Goal: Task Accomplishment & Management: Complete application form

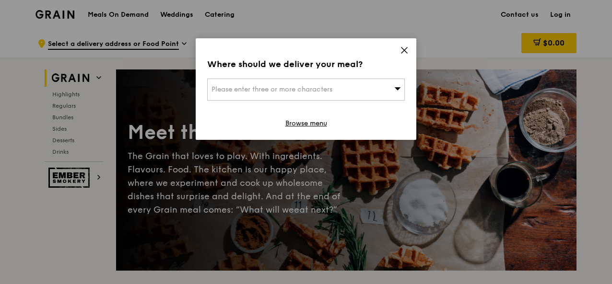
click at [409, 53] on div "Where should we deliver your meal? Please enter three or more characters Browse…" at bounding box center [306, 89] width 221 height 102
click at [404, 47] on icon at bounding box center [404, 50] width 9 height 9
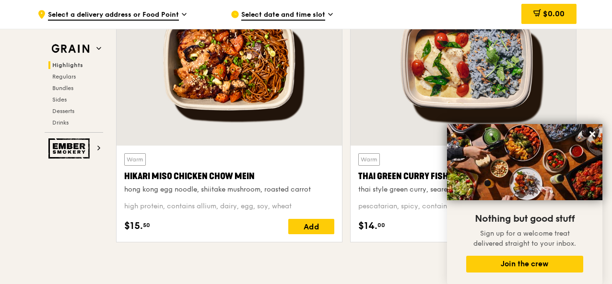
scroll to position [384, 0]
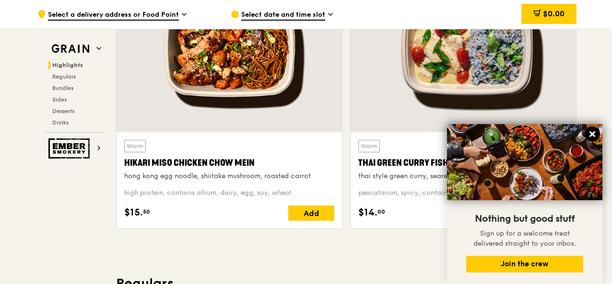
click at [594, 136] on icon at bounding box center [592, 134] width 9 height 9
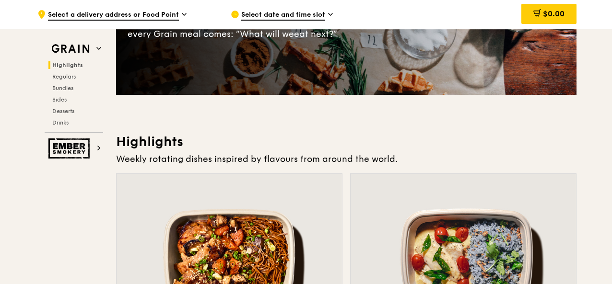
scroll to position [0, 0]
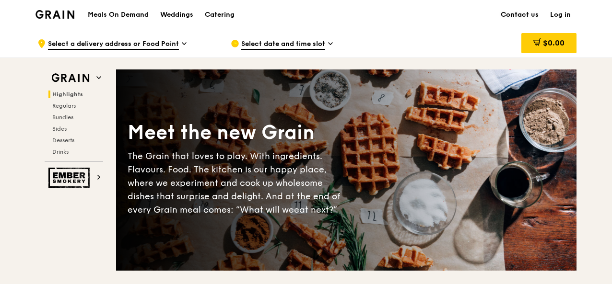
click at [520, 20] on link "Contact us" at bounding box center [519, 14] width 49 height 29
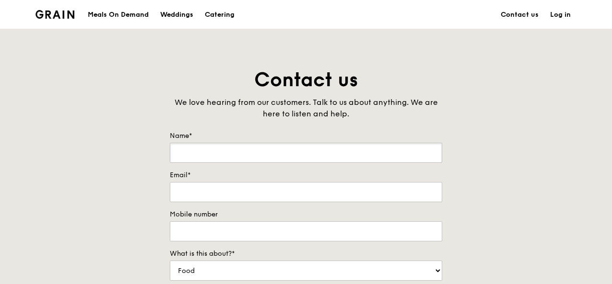
click at [266, 155] on input "Name*" at bounding box center [306, 153] width 272 height 20
type input "r"
type input "Rosilah"
click at [238, 189] on input "Email*" at bounding box center [306, 192] width 272 height 20
type input "[EMAIL_ADDRESS][DOMAIN_NAME]"
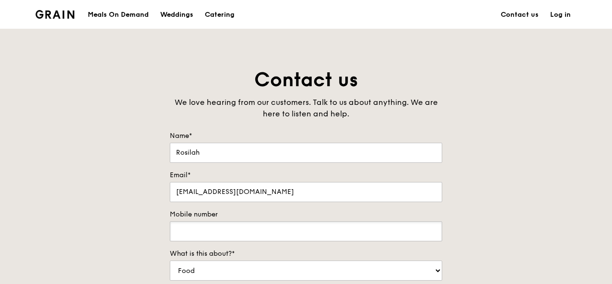
click at [230, 229] on input "Mobile number" at bounding box center [306, 232] width 272 height 20
click at [258, 232] on input "Mobile number" at bounding box center [306, 232] width 272 height 20
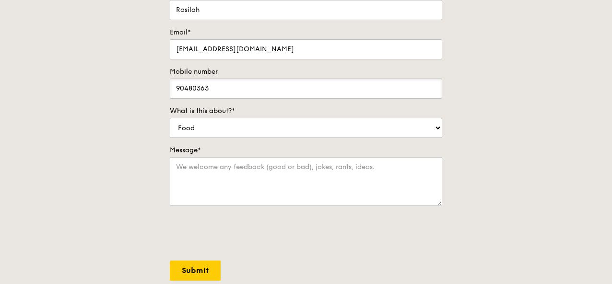
scroll to position [144, 0]
type input "90480363"
click at [284, 122] on select "Food Service Billing/Payment Catering Others" at bounding box center [306, 127] width 272 height 20
click at [170, 117] on select "Food Service Billing/Payment Catering Others" at bounding box center [306, 127] width 272 height 20
click at [252, 168] on textarea "Message*" at bounding box center [306, 180] width 272 height 49
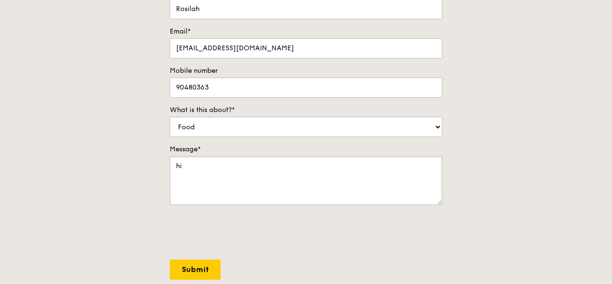
type textarea "h"
click at [262, 168] on textarea "Hi! We would like to order bento for our event on Wed, 20 Aug 2025, 12pm." at bounding box center [306, 180] width 272 height 49
click at [430, 167] on textarea "Hi! We would like to order 30 bento for our event on Wed, 20 Aug 2025, 12pm." at bounding box center [306, 180] width 272 height 49
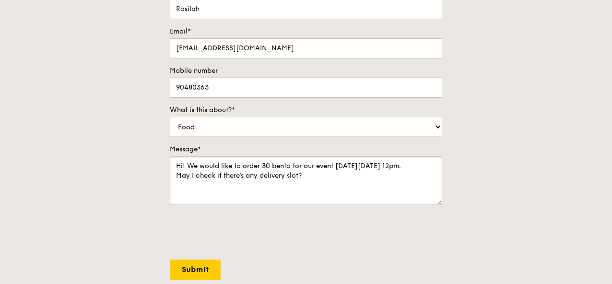
click at [258, 175] on textarea "Hi! We would like to order 30 bento for our event on Wed, 20 Aug 2025, 12pm. Ma…" at bounding box center [306, 180] width 272 height 49
click at [293, 171] on textarea "Hi! We would like to order 30 bento for our event on Wed, 20 Aug 2025, 12pm. Ma…" at bounding box center [306, 180] width 272 height 49
type textarea "Hi! We would like to order 30 bento for our event on Wed, 20 Aug 2025, 12pm. Ma…"
click at [189, 266] on input "Submit" at bounding box center [195, 270] width 51 height 20
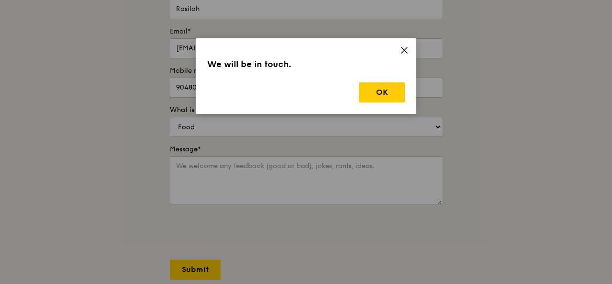
drag, startPoint x: 382, startPoint y: 81, endPoint x: 405, endPoint y: 91, distance: 25.6
click at [383, 80] on div "We will be in touch. OK" at bounding box center [306, 76] width 221 height 76
click at [386, 93] on button "OK" at bounding box center [382, 92] width 46 height 20
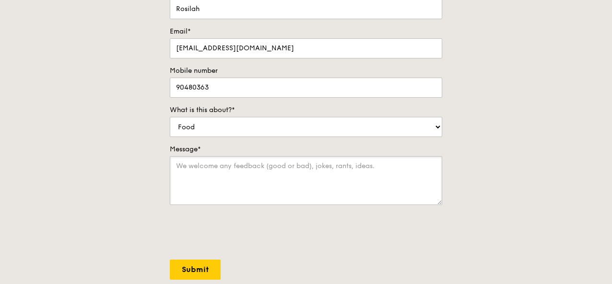
drag, startPoint x: 251, startPoint y: 167, endPoint x: 192, endPoint y: 194, distance: 65.2
click at [251, 167] on textarea "Message*" at bounding box center [306, 180] width 272 height 49
click at [268, 170] on textarea "Message*" at bounding box center [306, 180] width 272 height 49
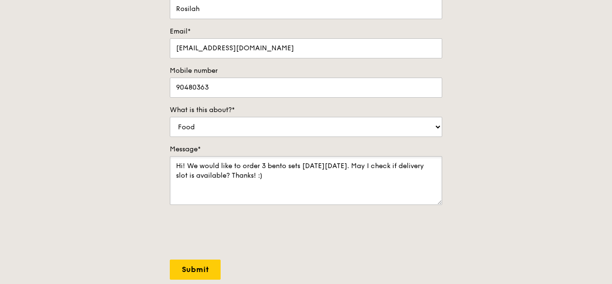
drag, startPoint x: 266, startPoint y: 164, endPoint x: 298, endPoint y: 135, distance: 44.1
click at [266, 163] on textarea "Hi! We would like to order 3 bento sets on Wed, 20 Aug 2025. May I check if del…" at bounding box center [306, 180] width 272 height 49
type textarea "Hi! We would like to order 30 bento sets on Wed, 20 Aug 2025. May I check if de…"
click at [207, 270] on input "Submit" at bounding box center [195, 270] width 51 height 20
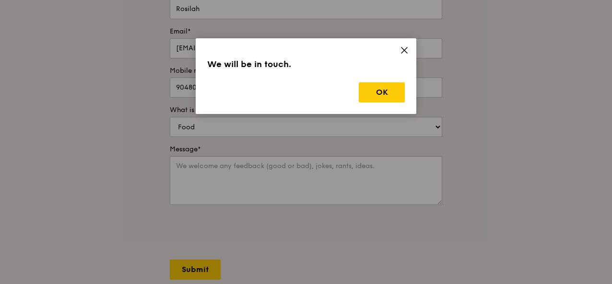
click at [392, 82] on div "We will be in touch. OK" at bounding box center [306, 76] width 221 height 76
click at [395, 87] on button "OK" at bounding box center [382, 92] width 46 height 20
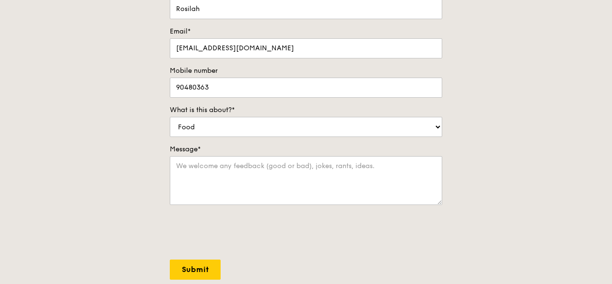
scroll to position [0, 0]
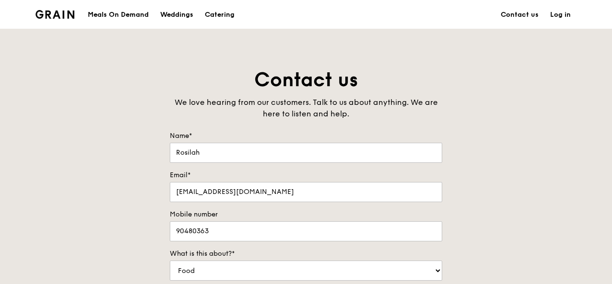
click at [121, 13] on div "Meals On Demand" at bounding box center [118, 14] width 61 height 29
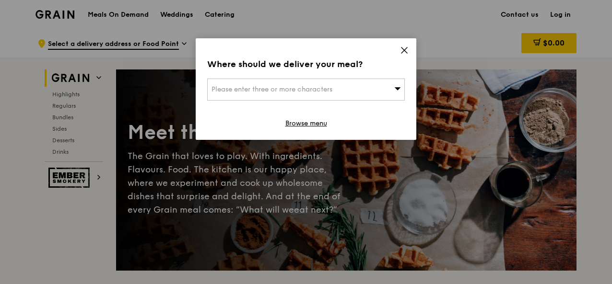
click at [404, 49] on icon at bounding box center [404, 50] width 9 height 9
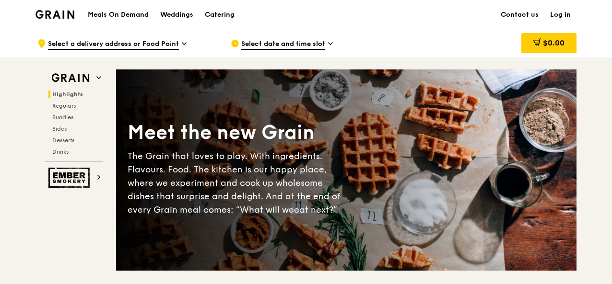
click at [300, 42] on span "Select date and time slot" at bounding box center [283, 44] width 84 height 11
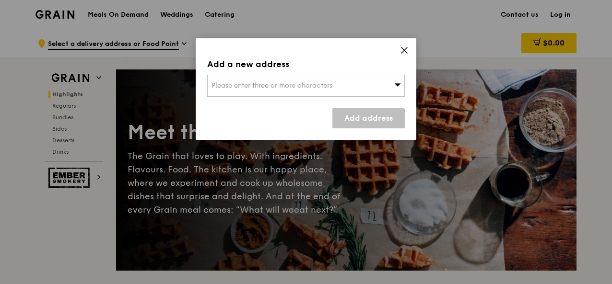
click at [406, 52] on icon at bounding box center [404, 50] width 6 height 6
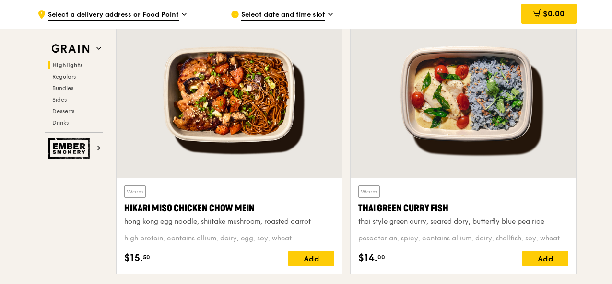
scroll to position [431, 0]
